Goal: Task Accomplishment & Management: Manage account settings

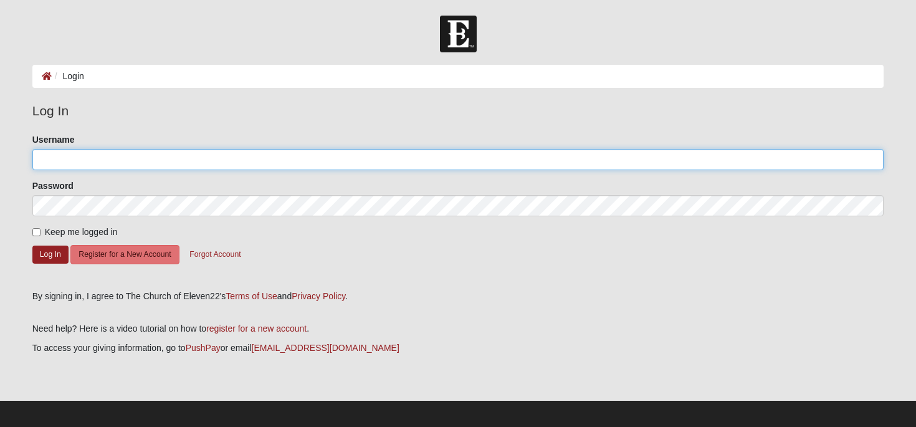
click at [115, 161] on input "Username" at bounding box center [458, 159] width 852 height 21
type input "[PERSON_NAME][EMAIL_ADDRESS][DOMAIN_NAME]"
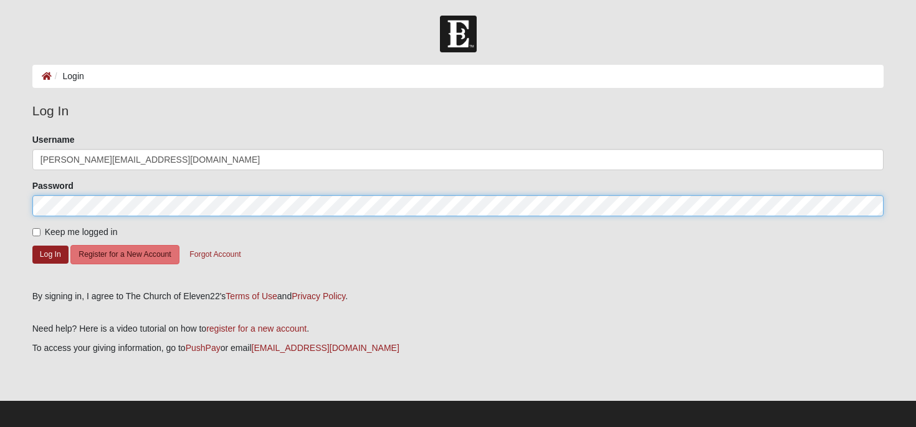
click at [32, 246] on button "Log In" at bounding box center [50, 255] width 36 height 18
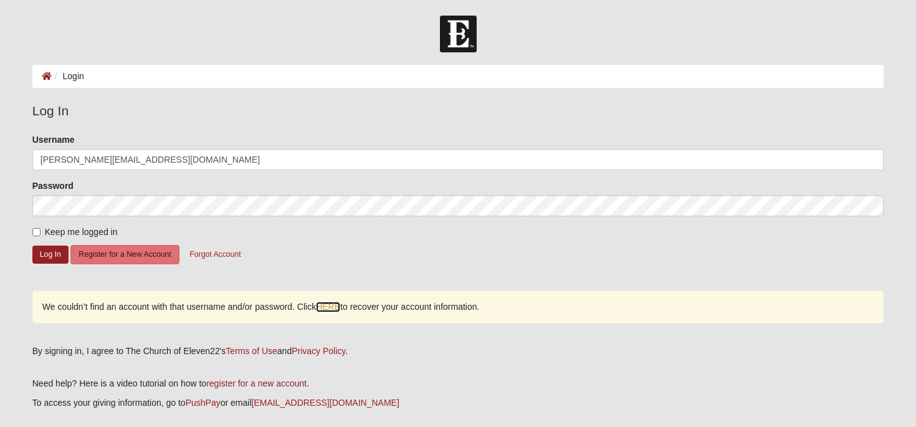
click at [335, 308] on link "HERE" at bounding box center [328, 307] width 24 height 11
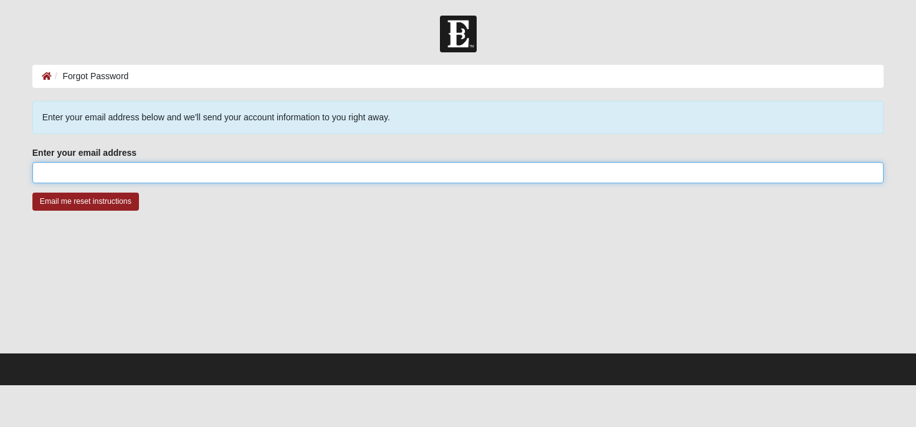
click at [97, 166] on input "Enter your email address" at bounding box center [458, 172] width 852 height 21
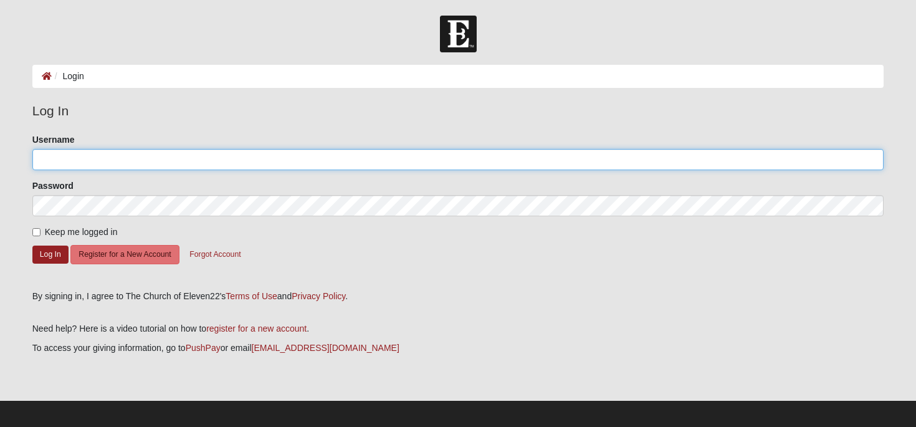
click at [122, 160] on input "Username" at bounding box center [458, 159] width 852 height 21
type input "[PERSON_NAME][EMAIL_ADDRESS][DOMAIN_NAME]"
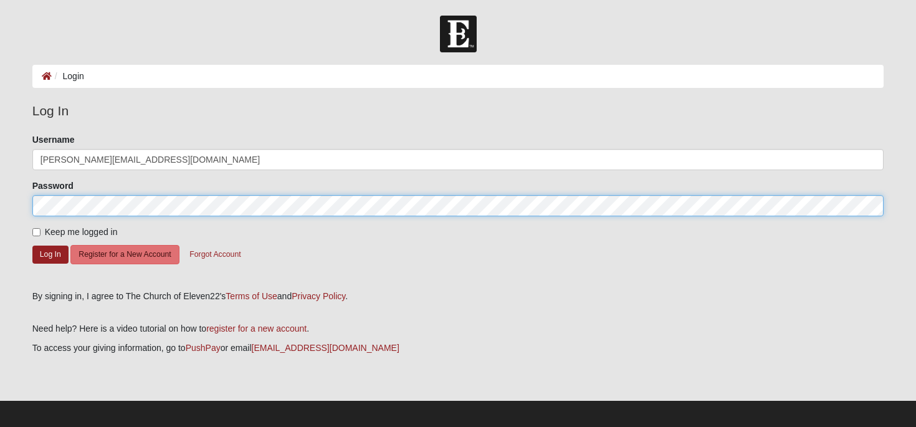
click at [32, 246] on button "Log In" at bounding box center [50, 255] width 36 height 18
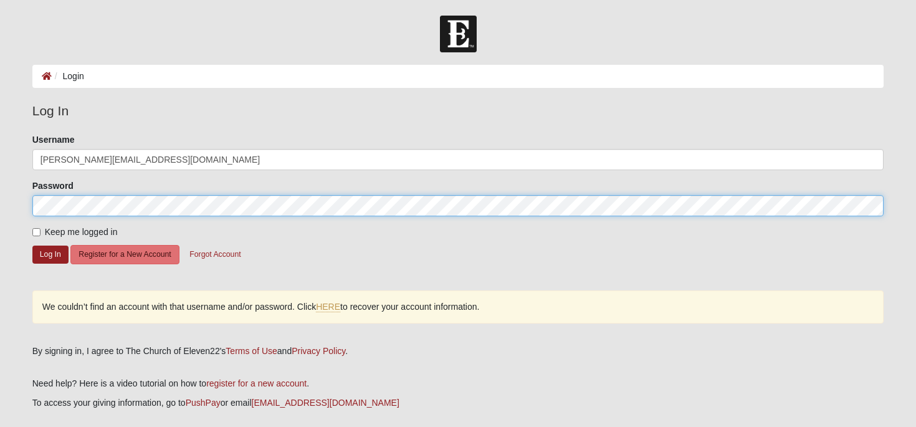
click at [0, 208] on form "Log In Login Login Error Log In Please correct the following: Username [PERSON_…" at bounding box center [458, 252] width 916 height 472
click at [32, 246] on button "Log In" at bounding box center [50, 255] width 36 height 18
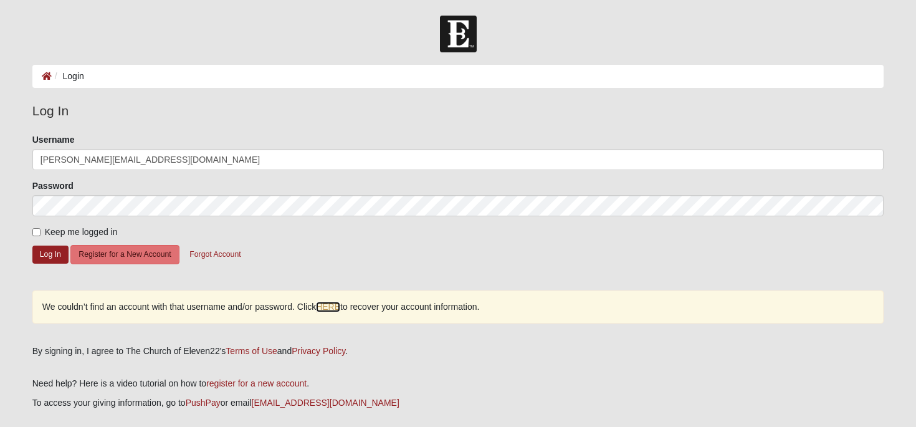
click at [331, 309] on link "HERE" at bounding box center [328, 307] width 24 height 11
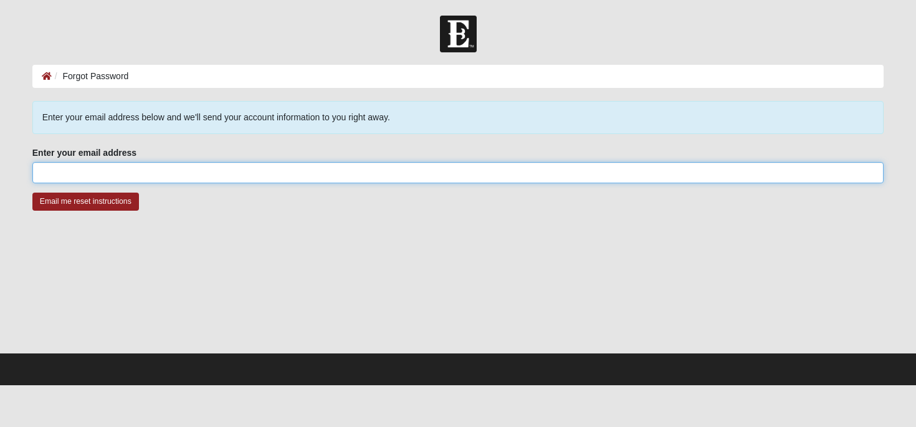
click at [105, 172] on input "Enter your email address" at bounding box center [458, 172] width 852 height 21
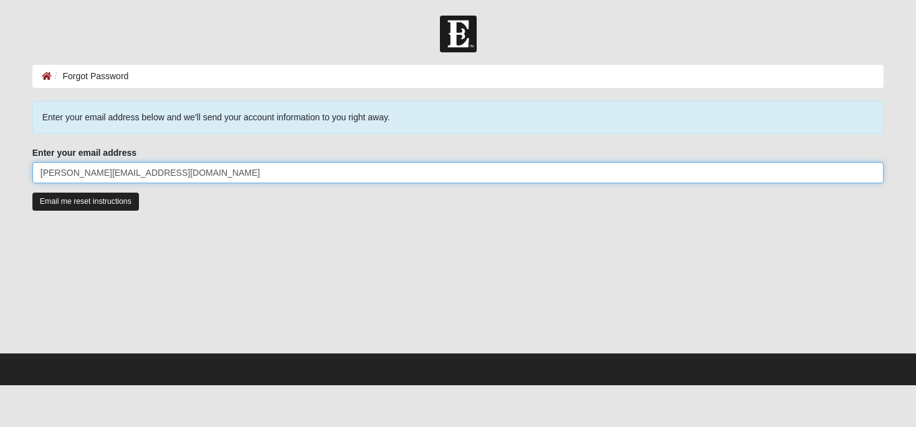
type input "[PERSON_NAME][EMAIL_ADDRESS][DOMAIN_NAME]"
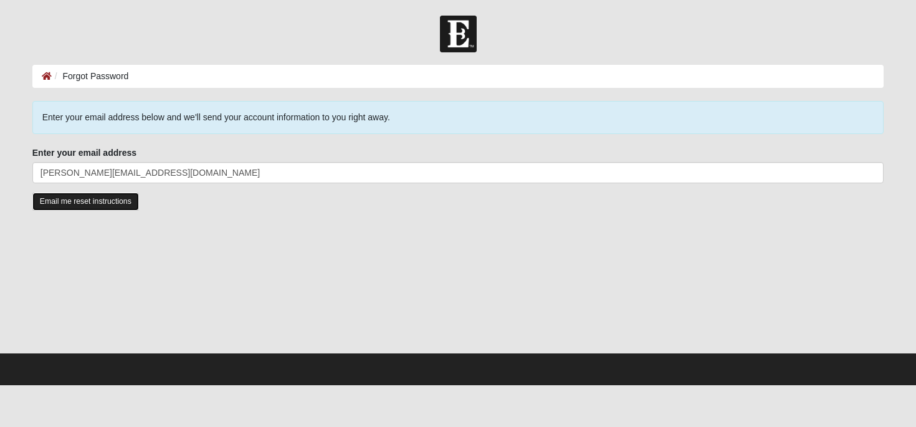
click at [102, 203] on input "Email me reset instructions" at bounding box center [85, 202] width 107 height 18
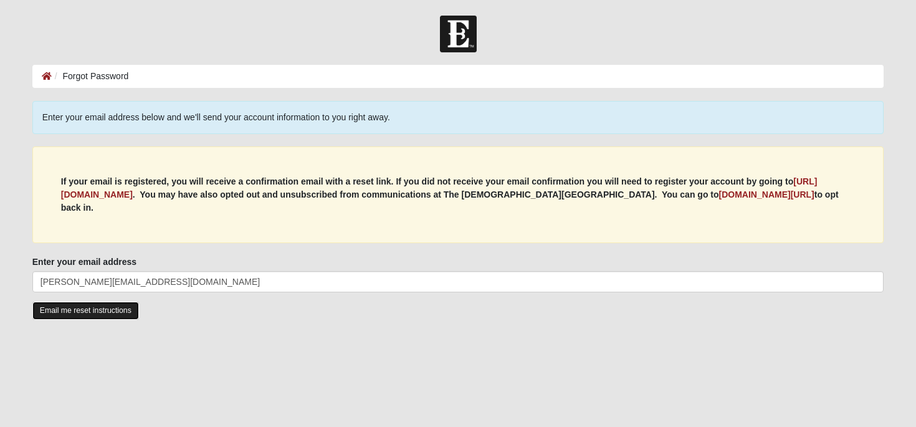
click at [88, 302] on input "Email me reset instructions" at bounding box center [85, 311] width 107 height 18
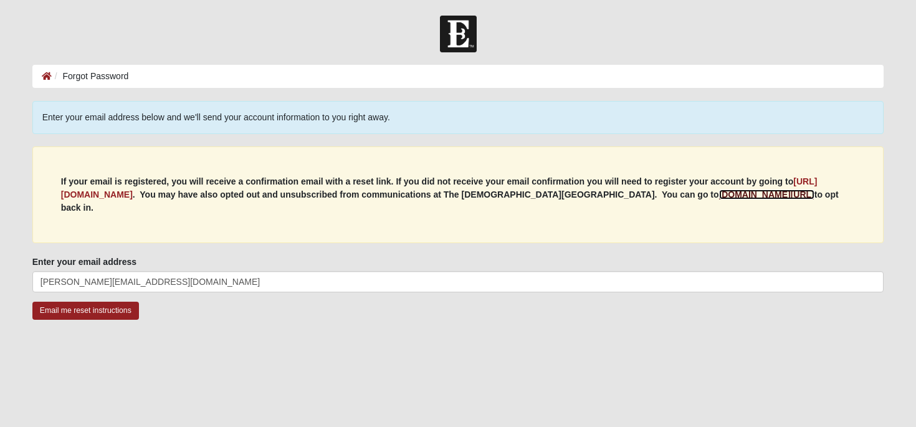
click at [719, 198] on b "my.coe22.com/resubscribe" at bounding box center [766, 194] width 95 height 10
